Goal: Entertainment & Leisure: Consume media (video, audio)

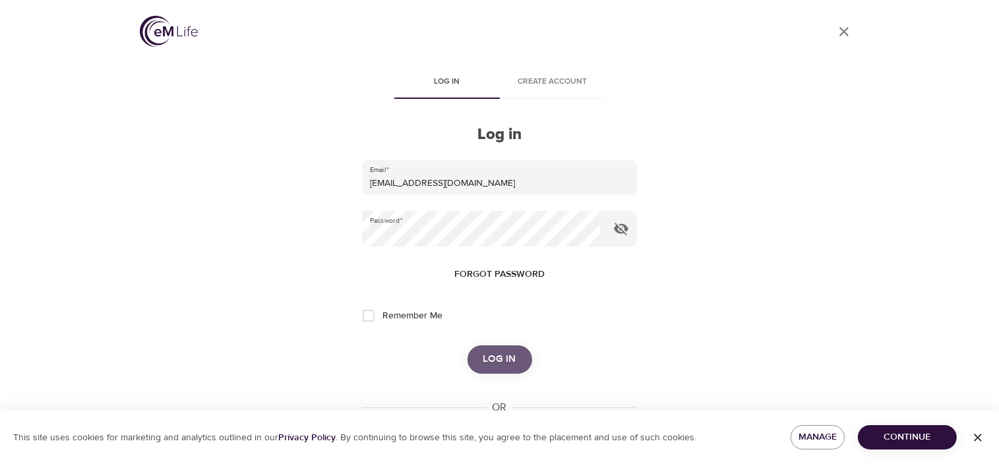
click at [487, 356] on span "Log in" at bounding box center [499, 359] width 33 height 17
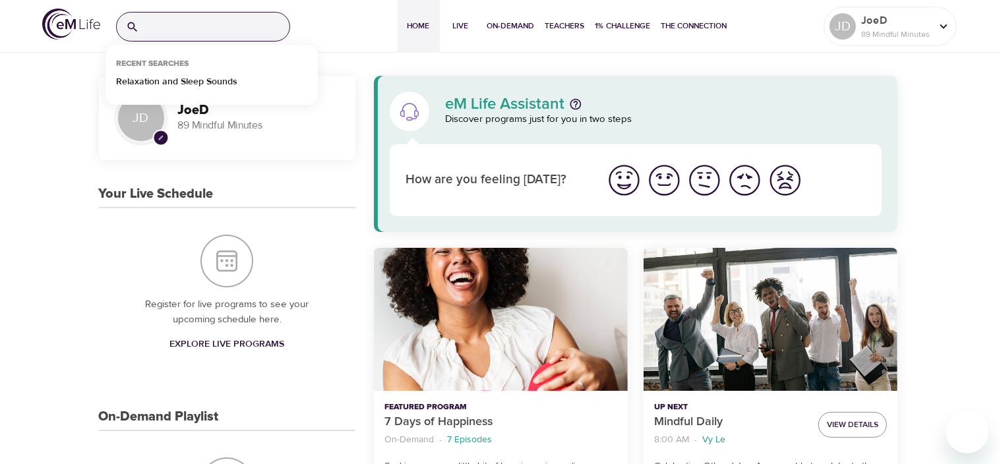
click at [172, 21] on input "search" at bounding box center [216, 27] width 145 height 28
click at [168, 80] on p "Relaxation and Sleep Sounds" at bounding box center [176, 84] width 121 height 19
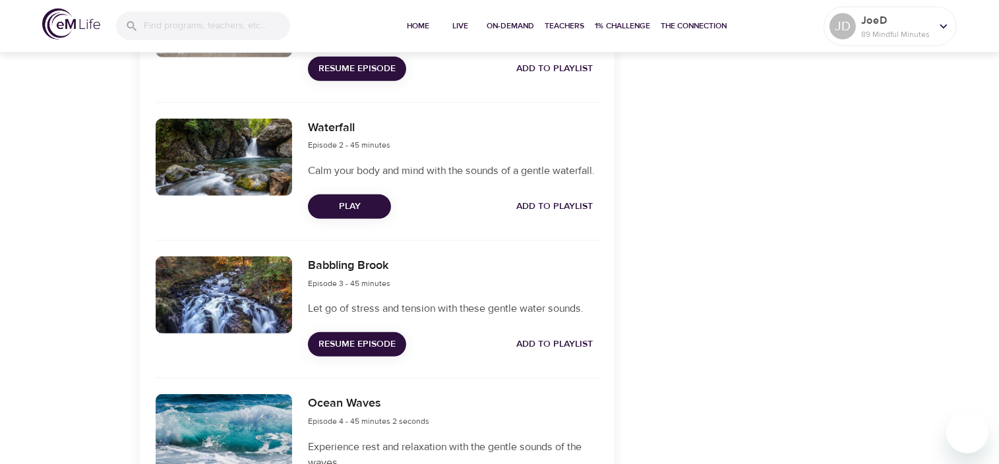
scroll to position [661, 0]
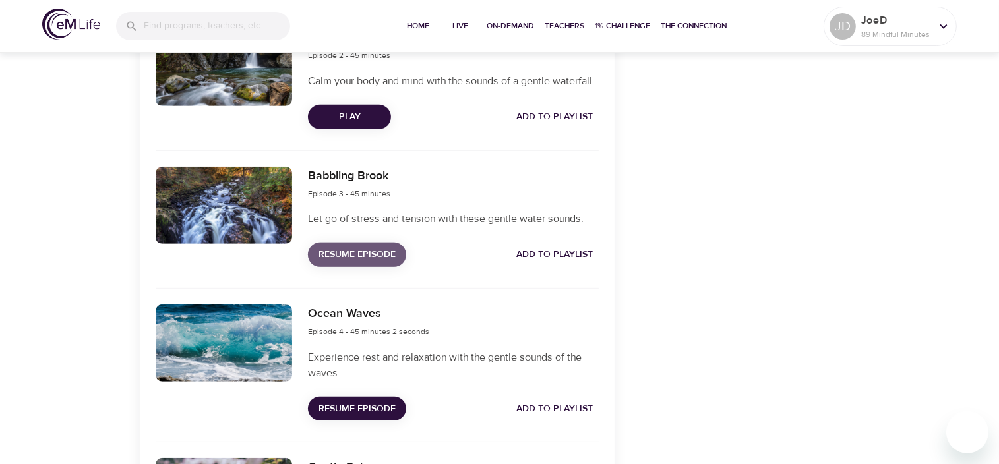
click at [347, 263] on span "Resume Episode" at bounding box center [356, 255] width 77 height 16
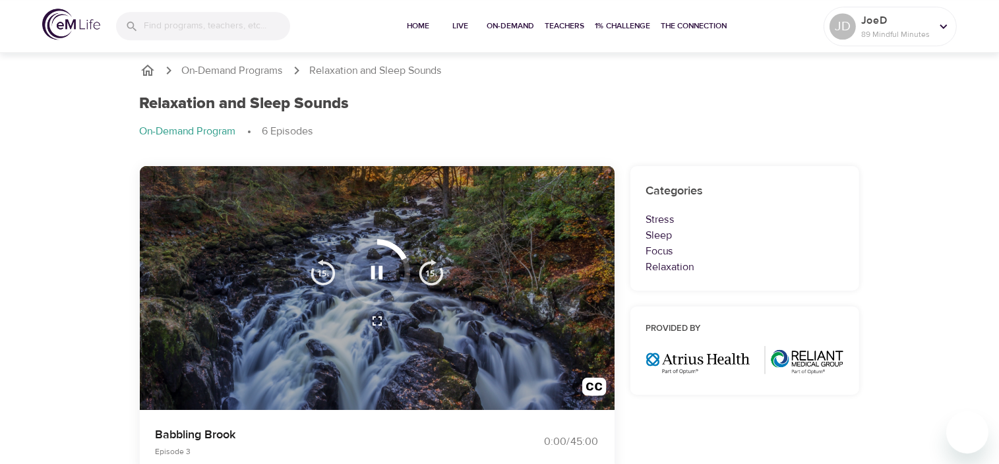
scroll to position [0, 0]
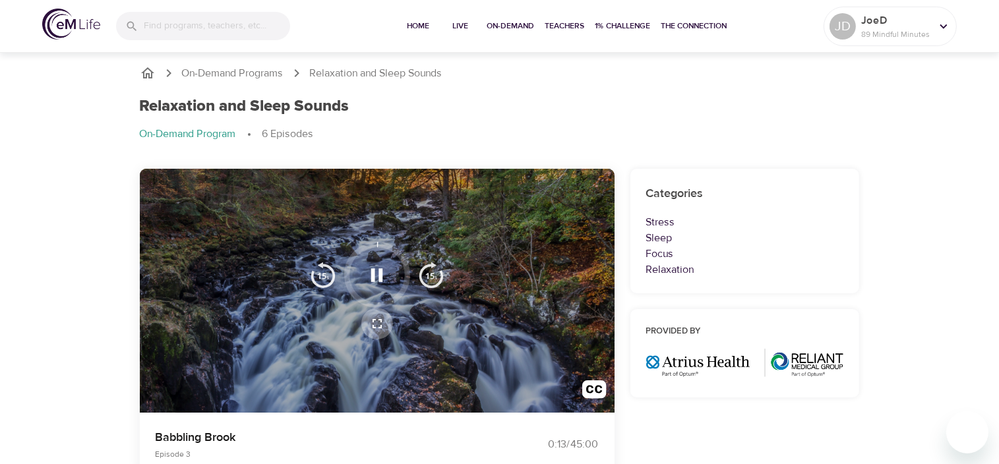
click at [373, 327] on icon "button" at bounding box center [376, 323] width 9 height 9
click at [380, 276] on icon "button" at bounding box center [377, 274] width 12 height 13
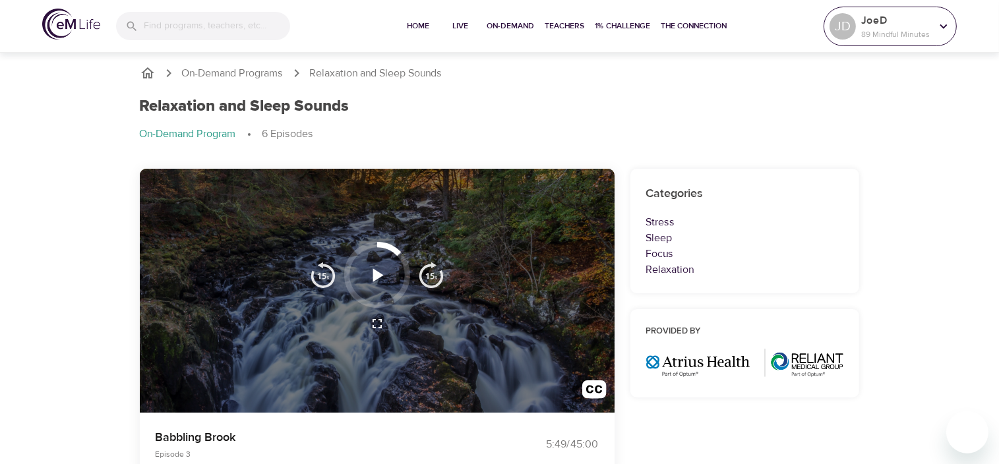
click at [894, 28] on p "89 Mindful Minutes" at bounding box center [896, 34] width 70 height 12
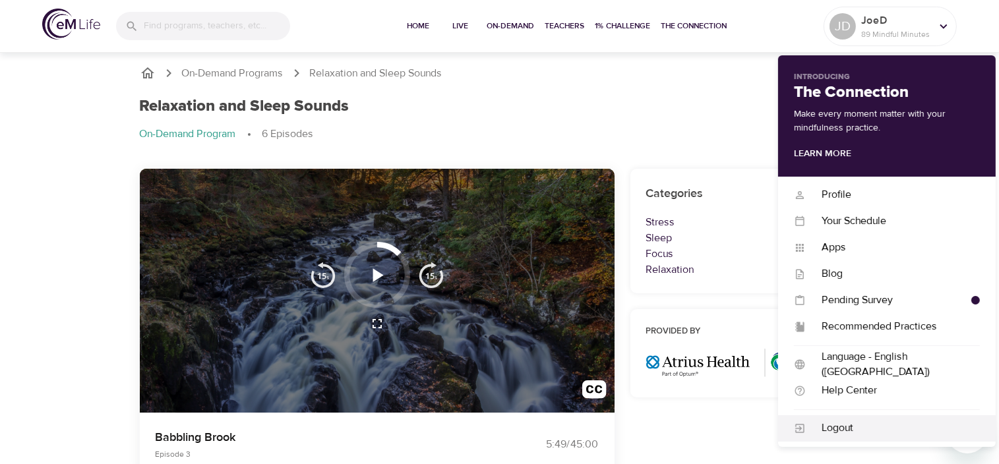
click at [838, 425] on div "Logout" at bounding box center [893, 428] width 174 height 15
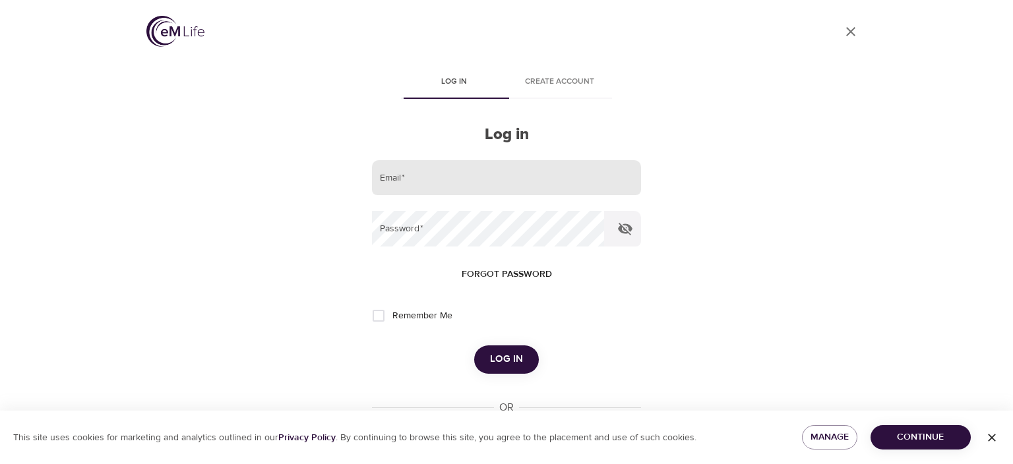
type input "[EMAIL_ADDRESS][DOMAIN_NAME]"
